Goal: Navigation & Orientation: Find specific page/section

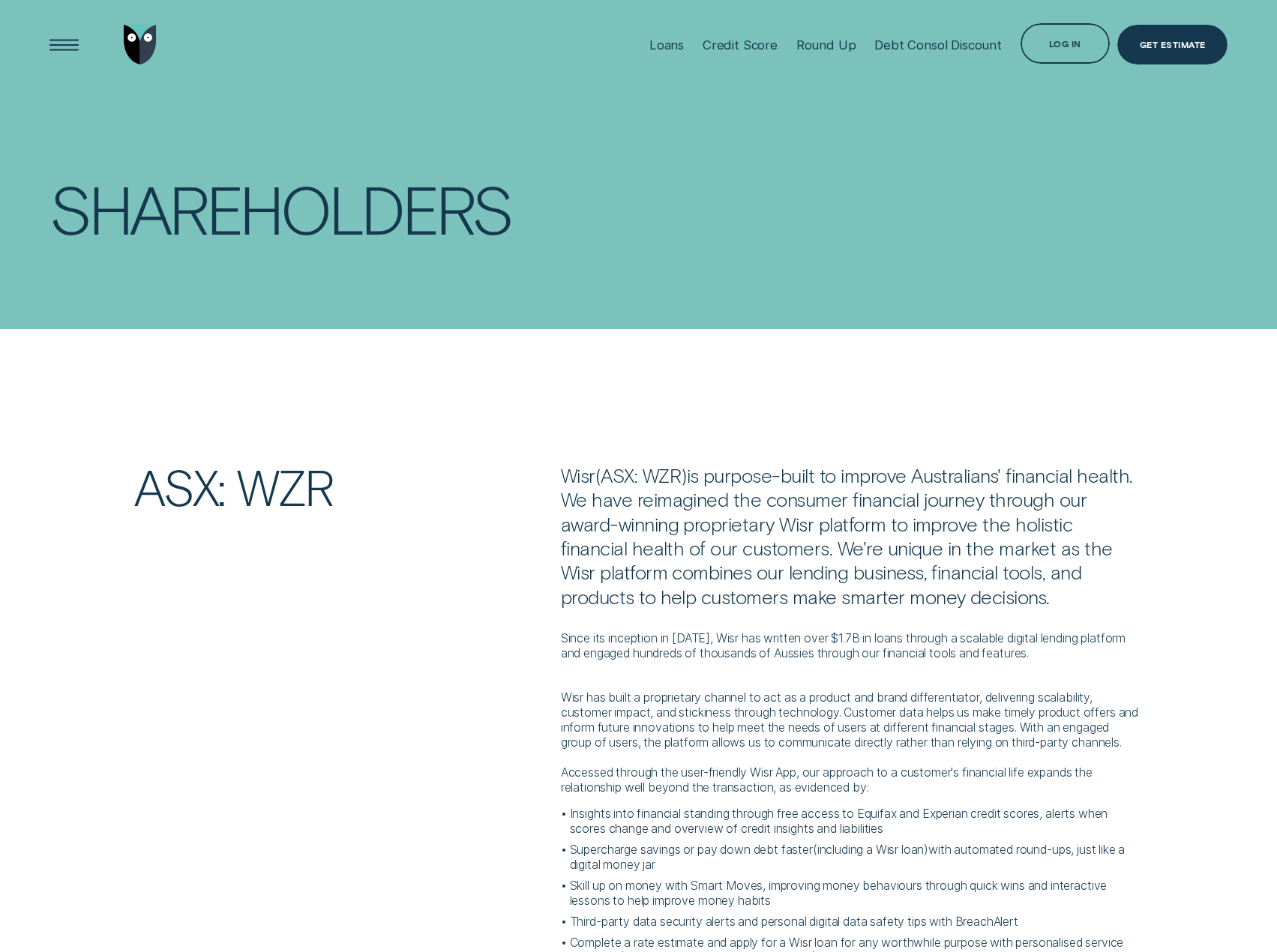
click at [125, 49] on img "Go to home page" at bounding box center [140, 44] width 34 height 40
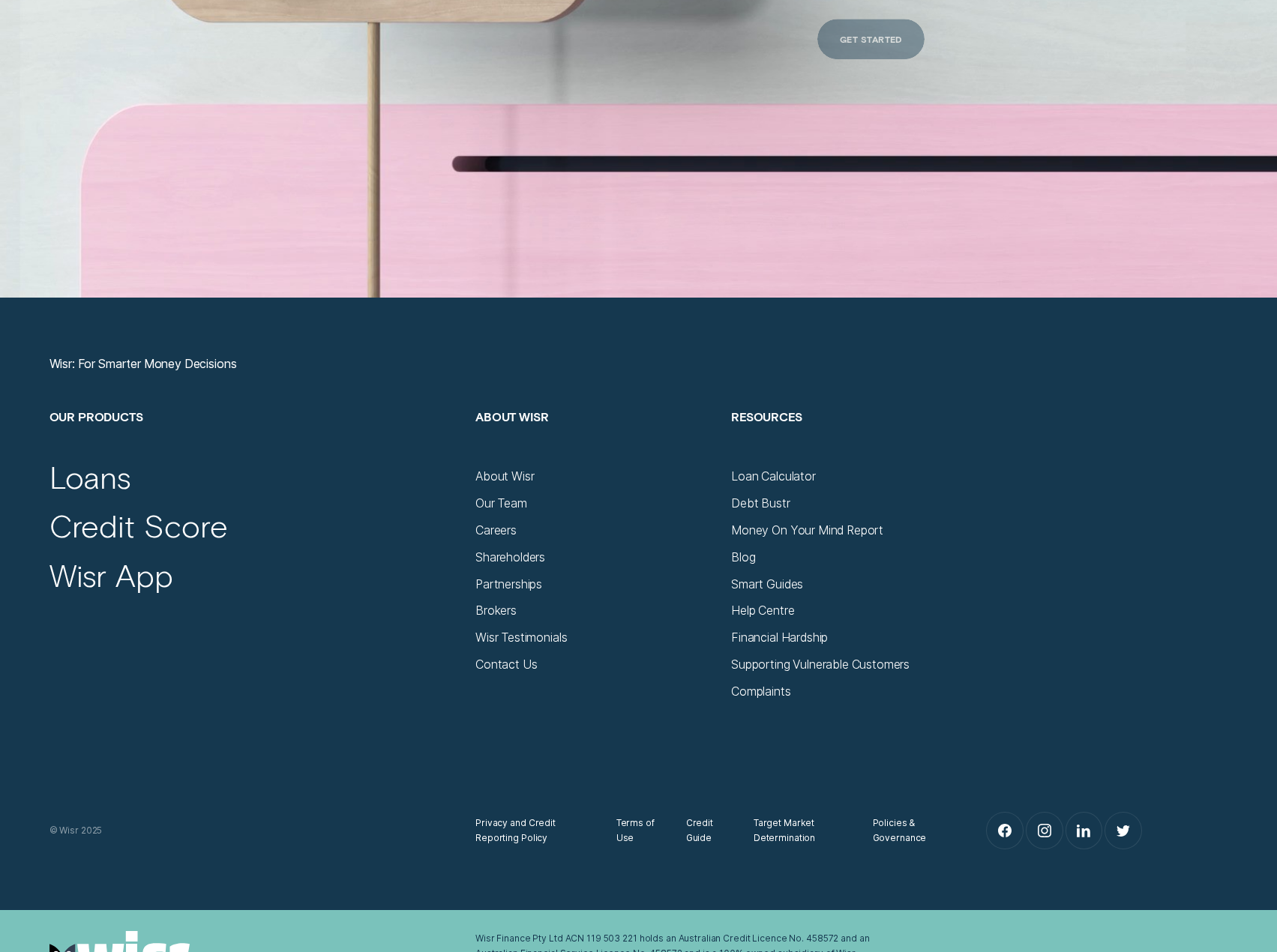
scroll to position [5895, 0]
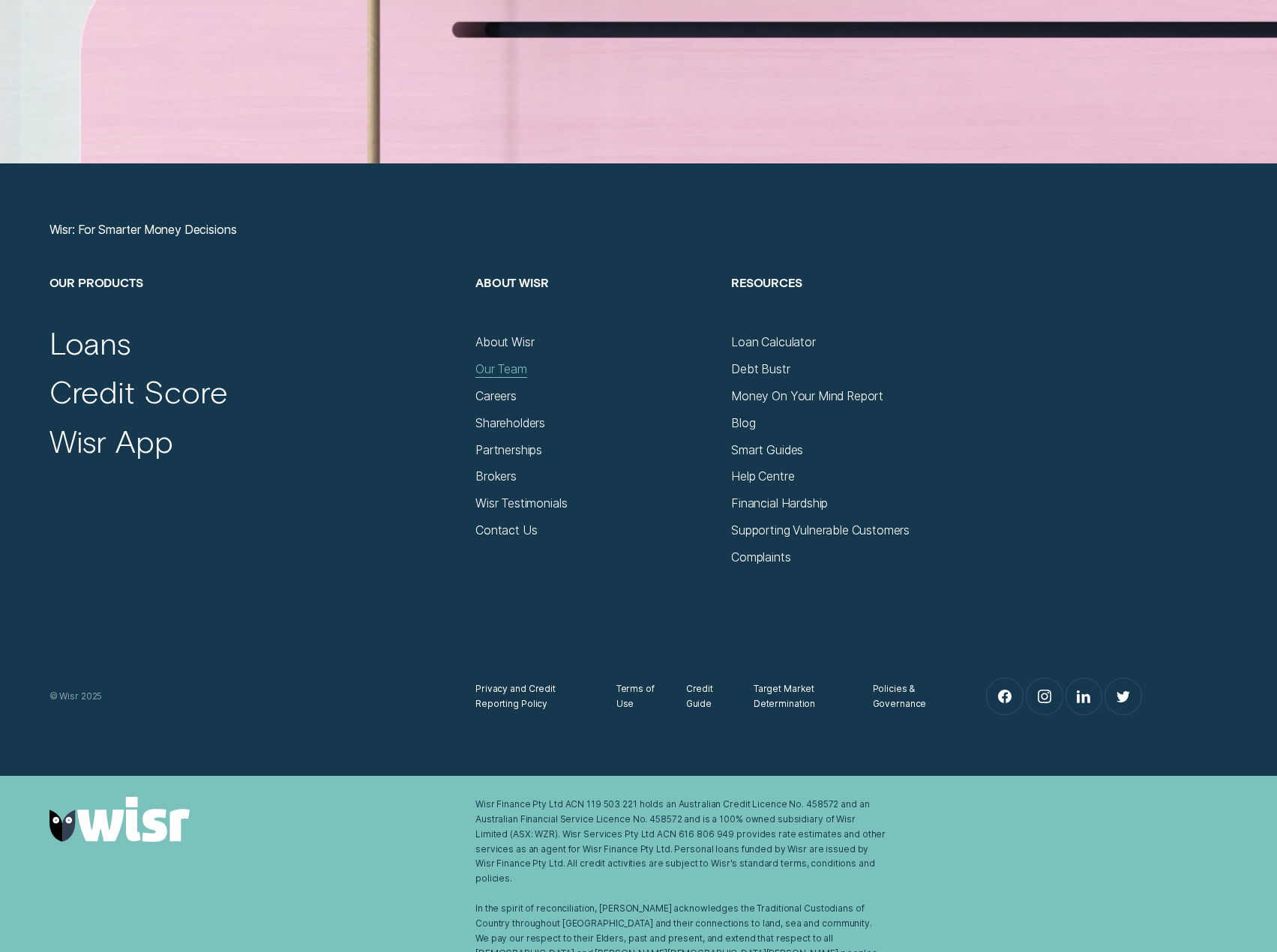
click at [524, 369] on div "Our Team" at bounding box center [501, 370] width 52 height 15
